Goal: Find specific page/section: Find specific page/section

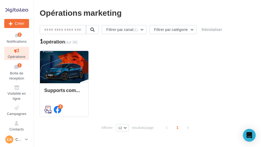
click at [20, 142] on span "Médiathèque" at bounding box center [16, 144] width 21 height 4
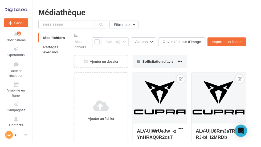
scroll to position [2, 0]
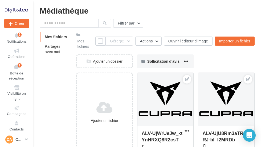
click at [58, 48] on span "Partagés avec moi" at bounding box center [53, 49] width 16 height 10
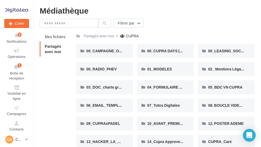
click at [169, 67] on span "01_MODELES" at bounding box center [159, 69] width 25 height 5
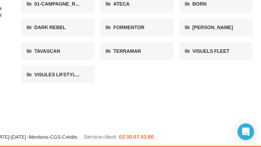
scroll to position [9, 0]
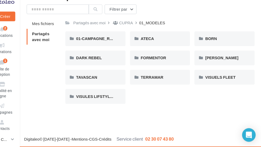
click at [86, 60] on span "DARK REBEL" at bounding box center [98, 62] width 24 height 5
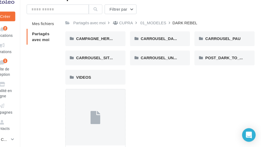
click at [165, 39] on div "CARROUSEL_DARK_LIGHT" at bounding box center [165, 45] width 57 height 14
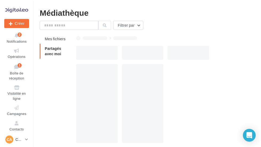
scroll to position [8, 0]
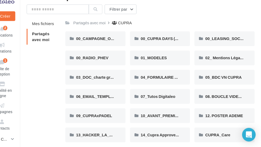
scroll to position [2, 0]
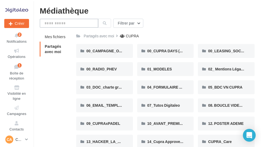
click at [58, 24] on input "text" at bounding box center [69, 23] width 59 height 9
type input "*****"
click at [106, 25] on icon at bounding box center [105, 23] width 4 height 4
